Goal: Information Seeking & Learning: Learn about a topic

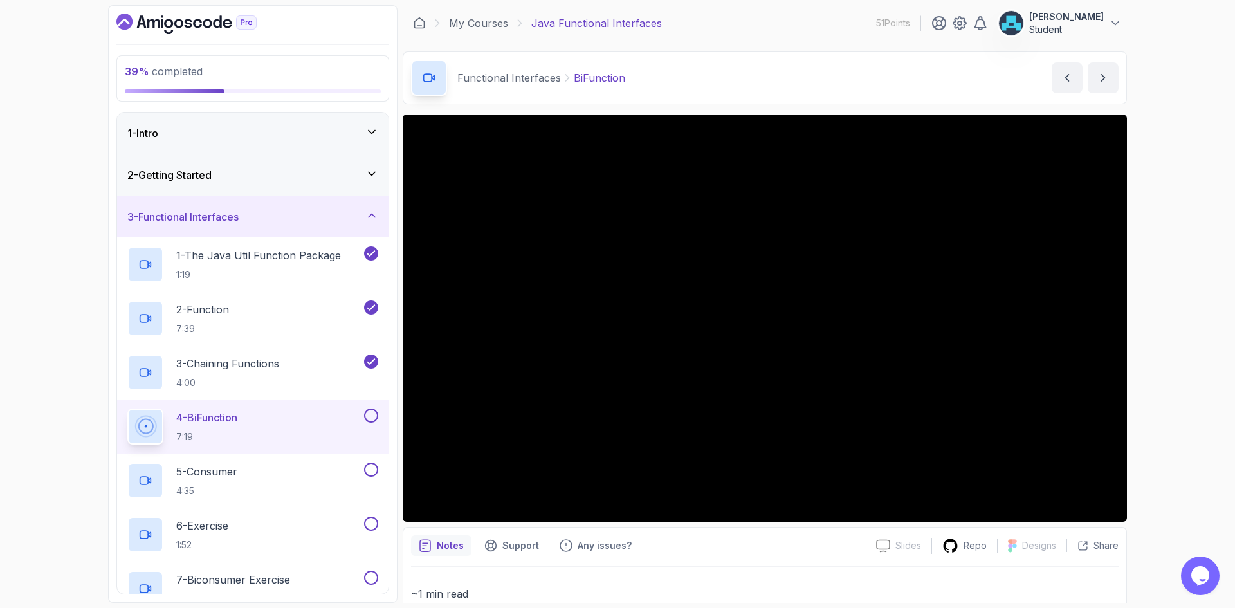
scroll to position [106, 0]
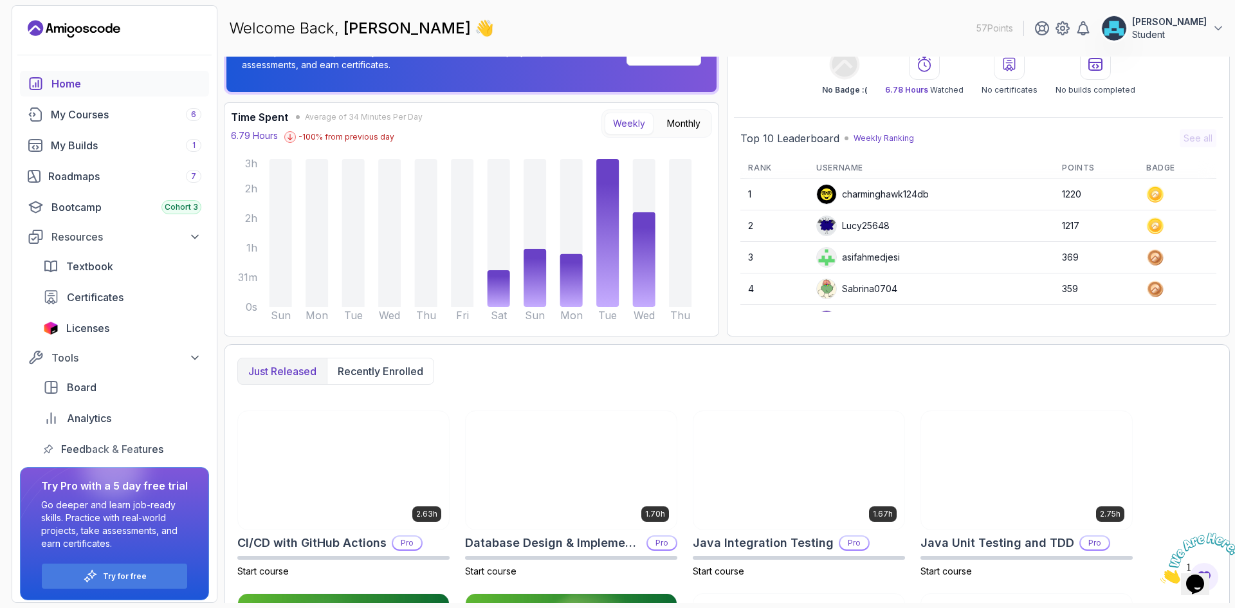
scroll to position [35, 0]
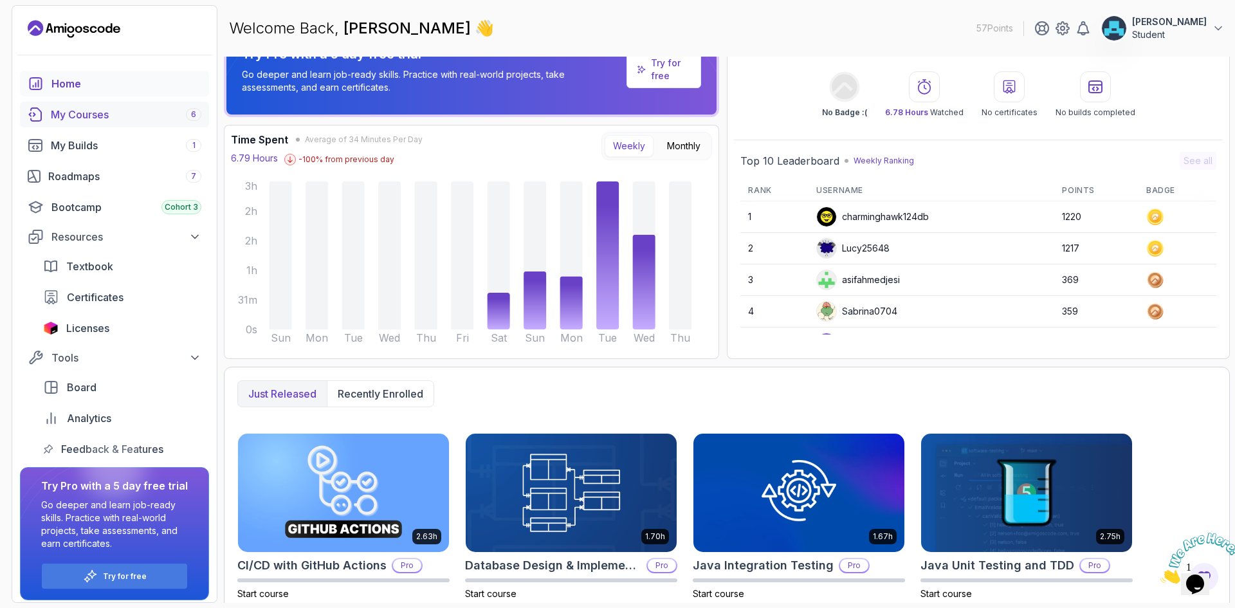
click at [147, 116] on div "My Courses 6" at bounding box center [126, 114] width 151 height 15
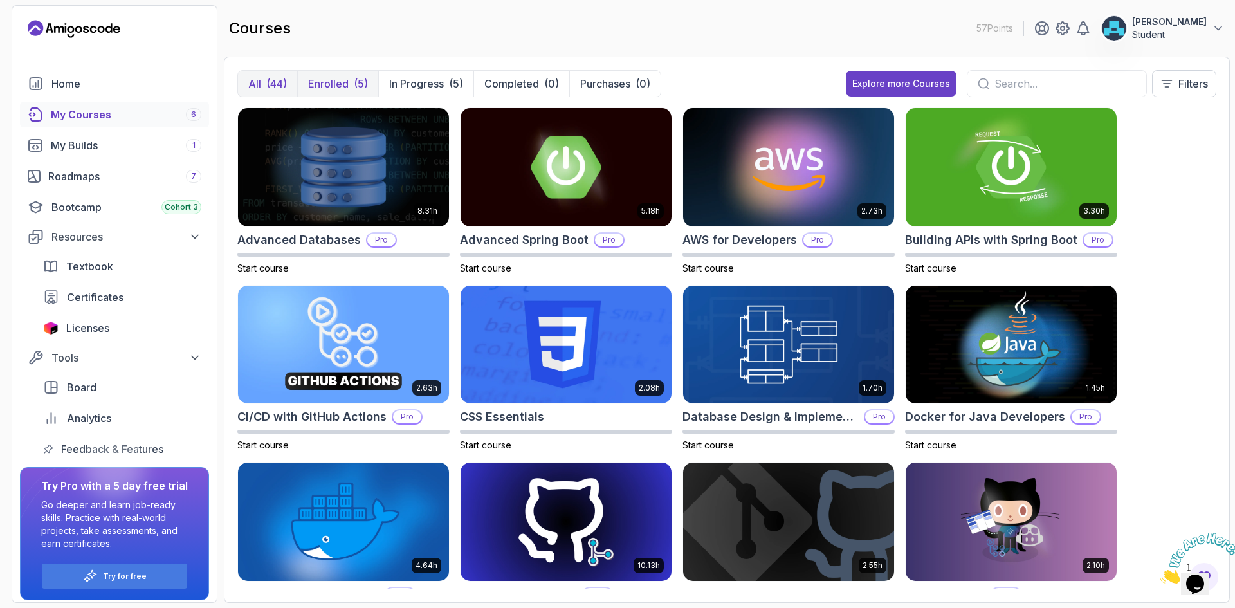
click at [351, 77] on button "Enrolled (5)" at bounding box center [337, 84] width 81 height 26
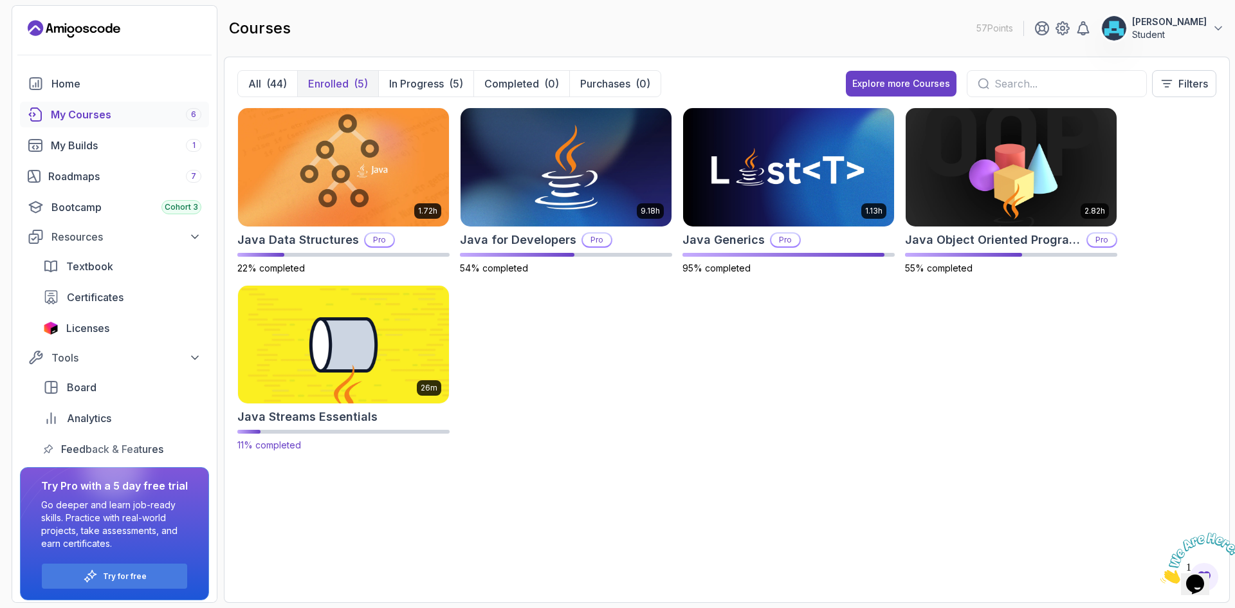
click at [342, 333] on img at bounding box center [343, 344] width 221 height 124
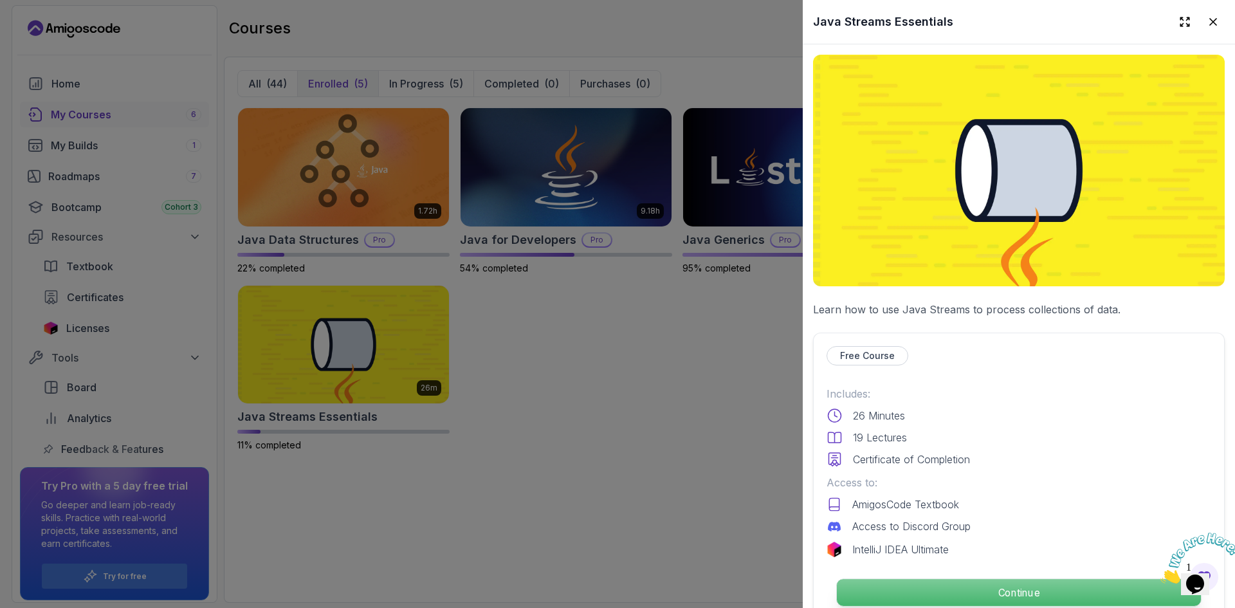
click at [978, 585] on p "Continue" at bounding box center [1019, 592] width 364 height 27
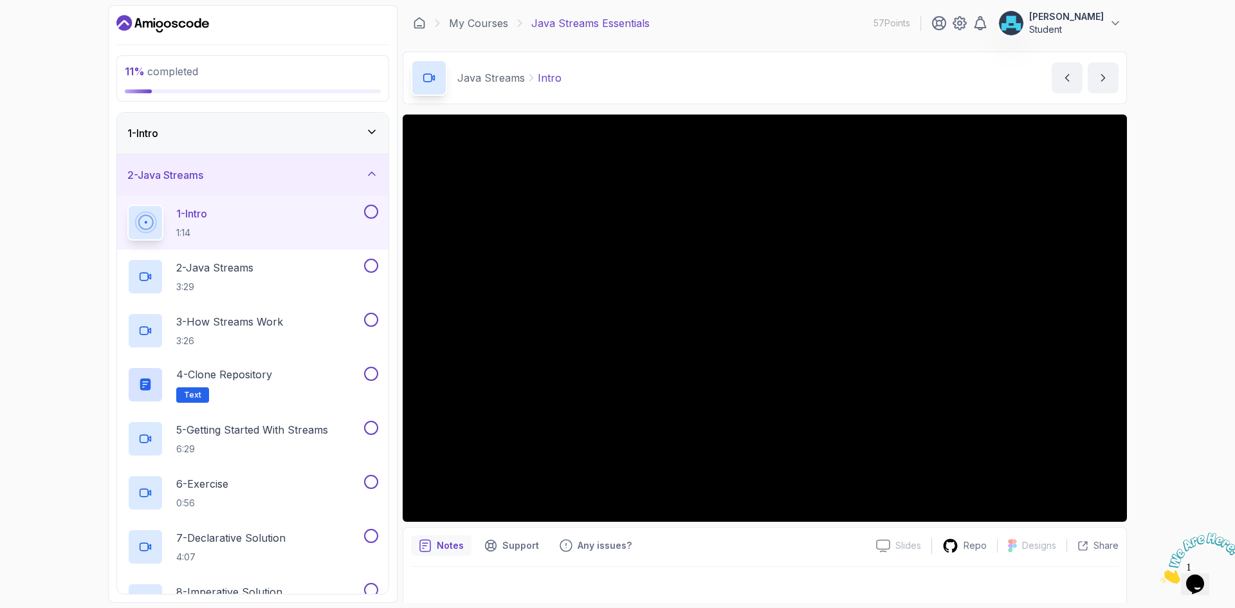
click at [179, 22] on icon "Dashboard" at bounding box center [162, 24] width 93 height 21
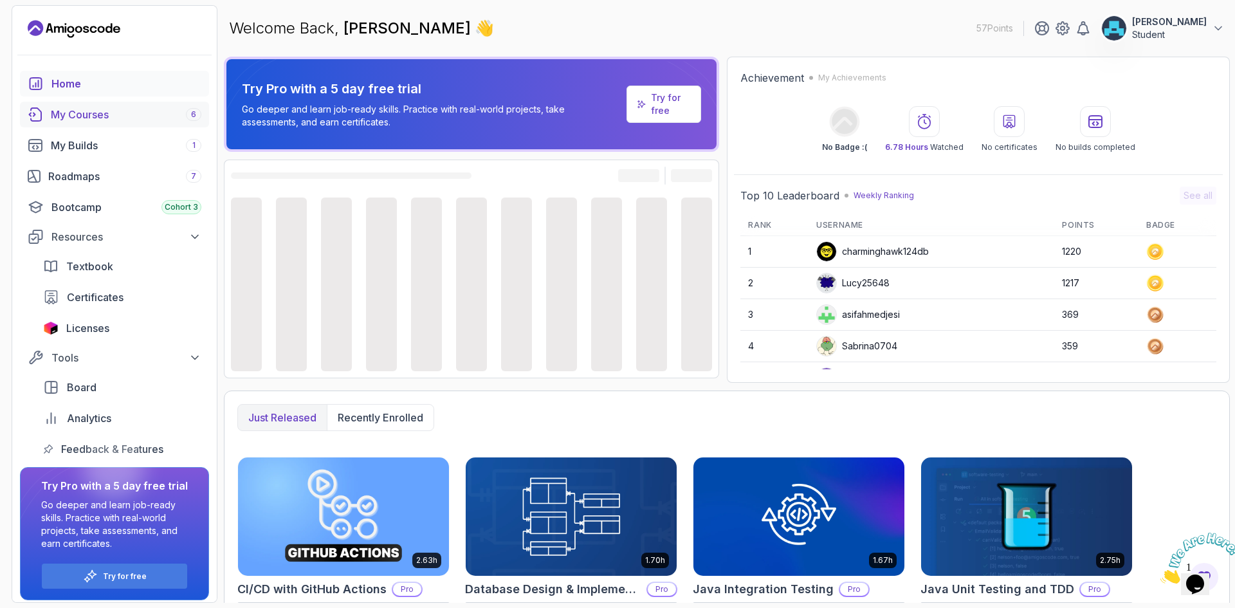
click at [116, 116] on div "My Courses 6" at bounding box center [126, 114] width 151 height 15
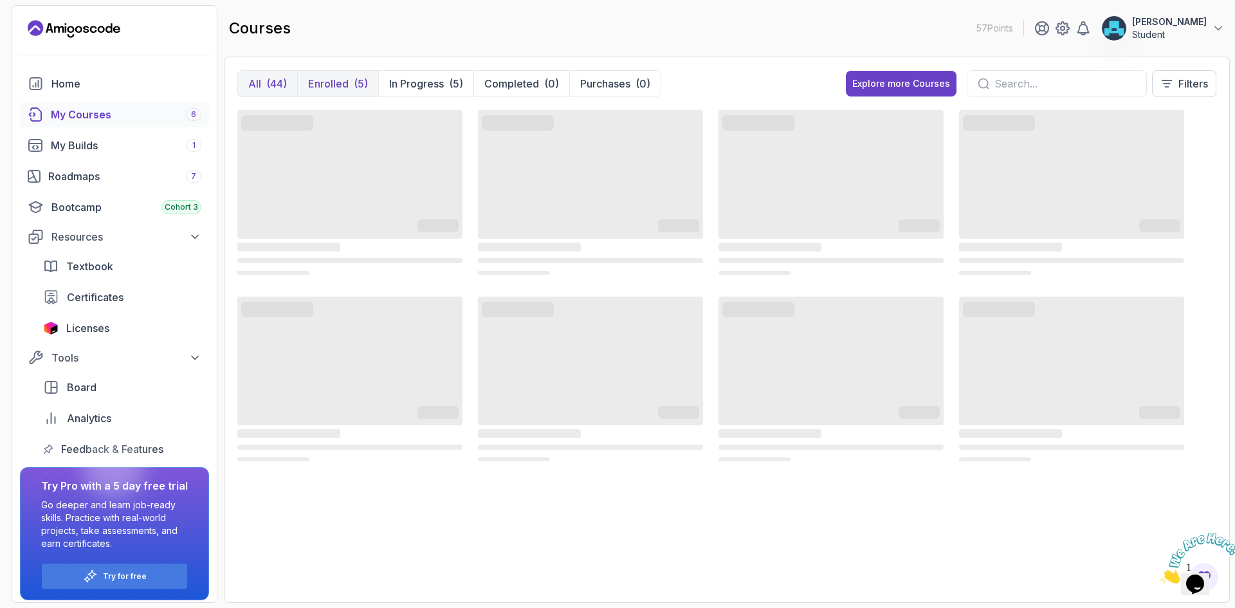
click at [351, 91] on button "Enrolled (5)" at bounding box center [337, 84] width 81 height 26
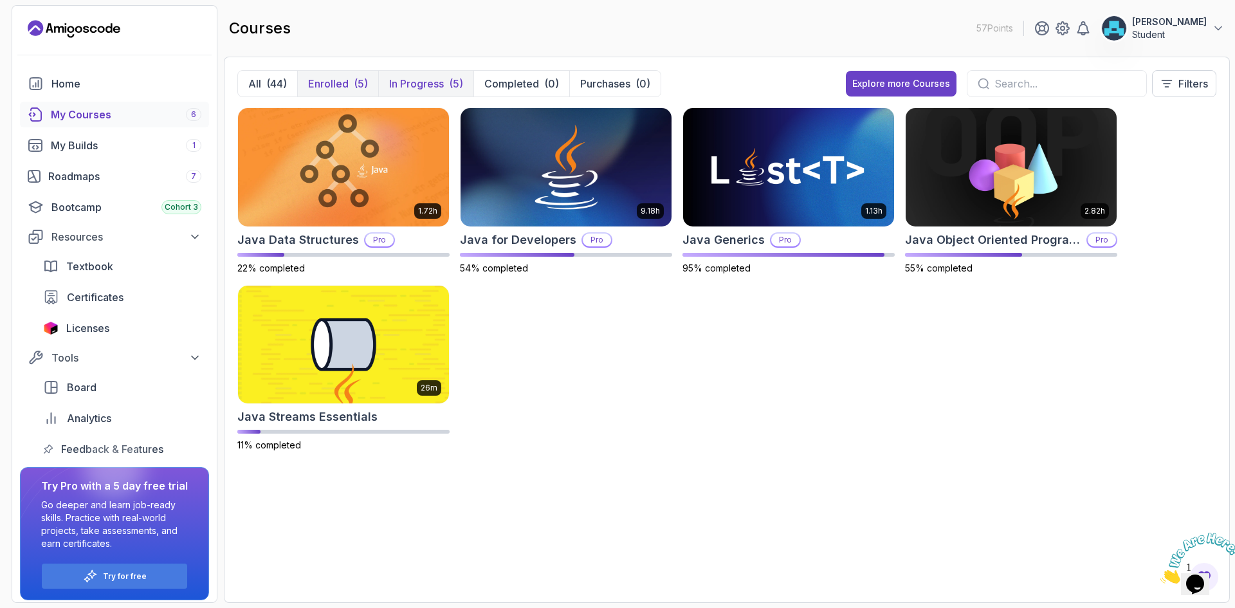
click at [434, 82] on p "In Progress" at bounding box center [416, 83] width 55 height 15
